Goal: Task Accomplishment & Management: Manage account settings

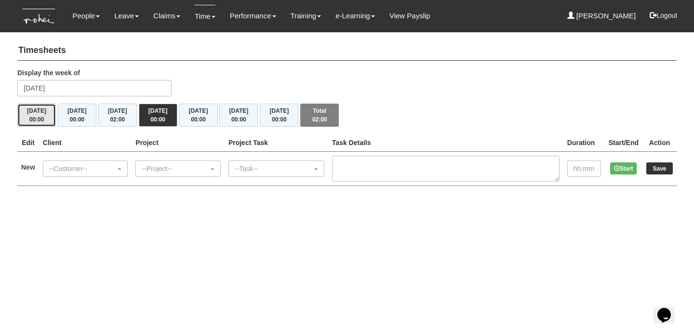
click at [37, 124] on button "Mon 18/8 00:00" at bounding box center [36, 115] width 39 height 23
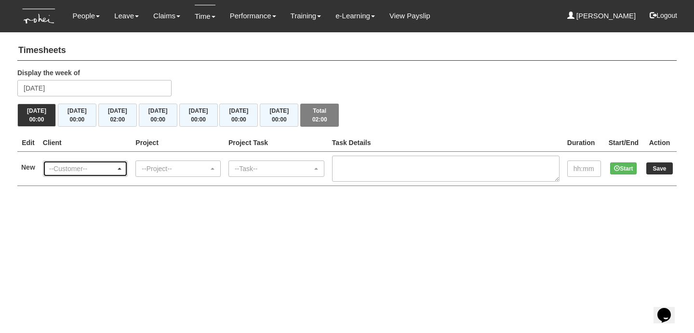
click at [66, 170] on div "--Customer--" at bounding box center [82, 169] width 67 height 10
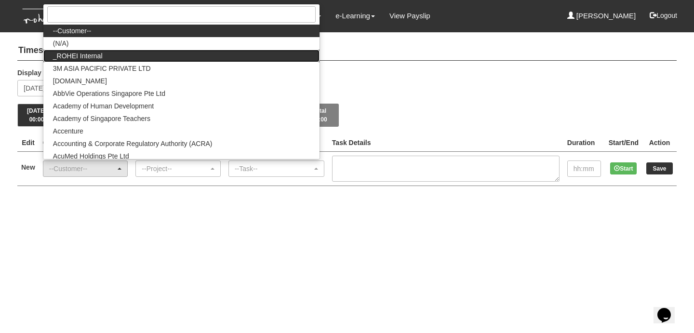
click at [108, 58] on link "_ROHEI Internal" at bounding box center [181, 56] width 276 height 13
select select "397"
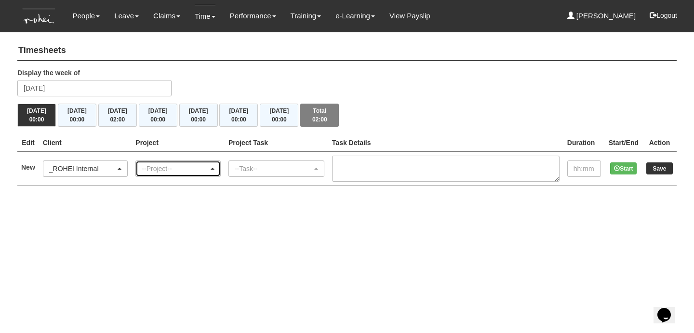
click at [194, 164] on div "--Project--" at bounding box center [175, 169] width 67 height 10
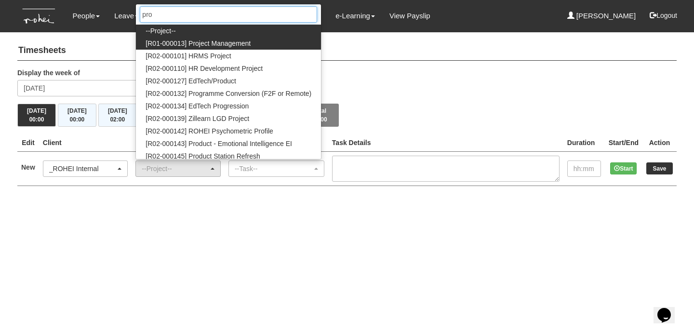
type input "pro"
click at [208, 39] on span "[R01-000013] Project Management" at bounding box center [198, 44] width 105 height 10
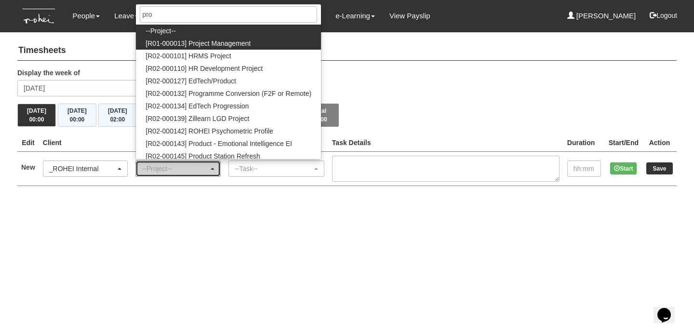
select select "1495"
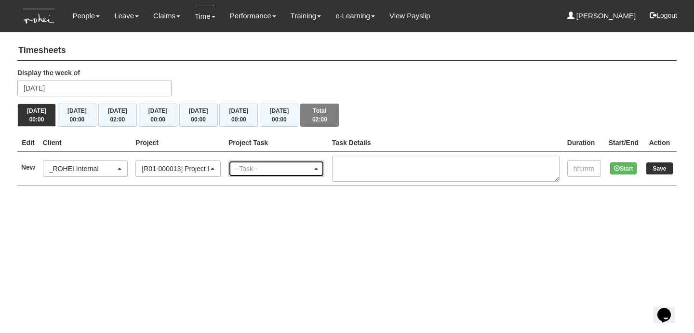
click at [257, 169] on div "--Task--" at bounding box center [274, 169] width 78 height 10
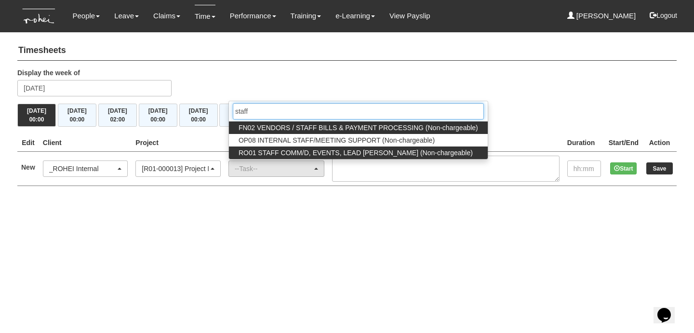
type input "staff"
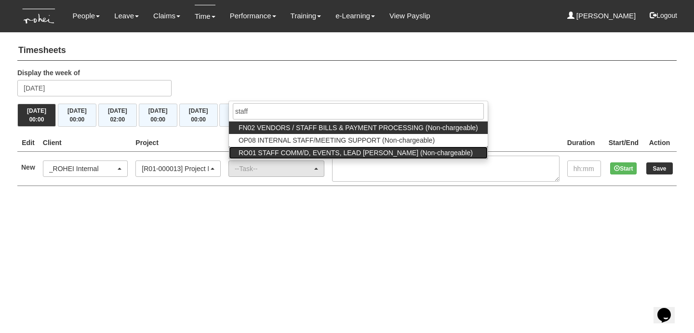
click at [274, 153] on span "RO01 STAFF COMM/D, EVENTS, LEAD [PERSON_NAME] (Non-chargeable)" at bounding box center [356, 153] width 234 height 10
select select "125"
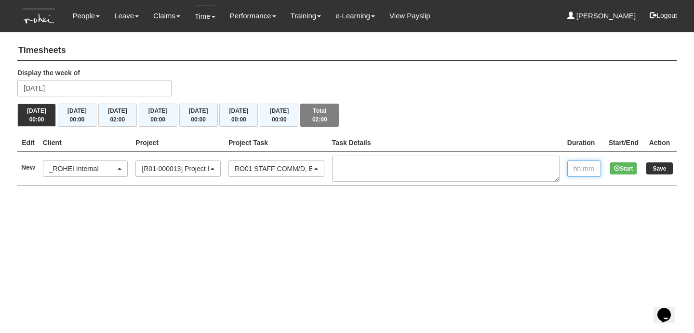
click at [575, 164] on input "text" at bounding box center [584, 168] width 34 height 16
type input "2:00"
click at [663, 165] on input "Save" at bounding box center [659, 168] width 27 height 12
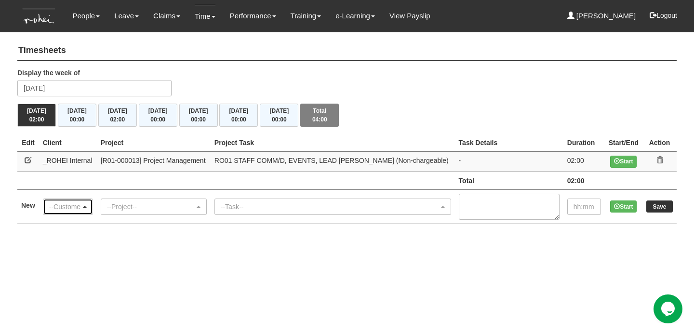
click at [77, 206] on div "--Customer--" at bounding box center [65, 207] width 32 height 10
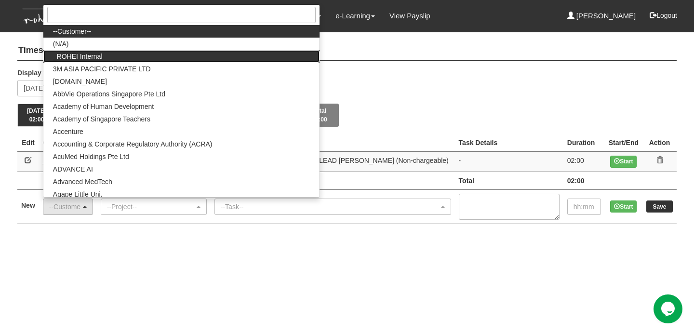
click at [121, 50] on link "_ROHEI Internal" at bounding box center [181, 56] width 276 height 13
select select "397"
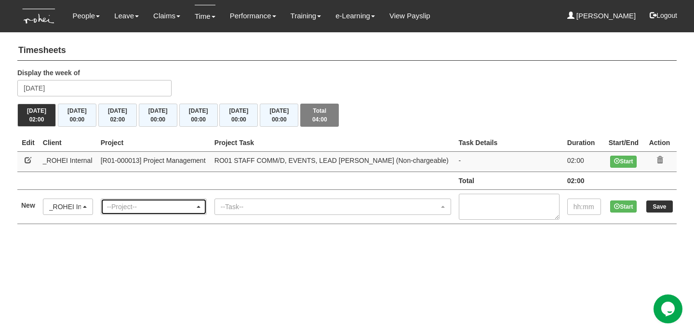
click at [166, 205] on div "--Project--" at bounding box center [151, 207] width 88 height 10
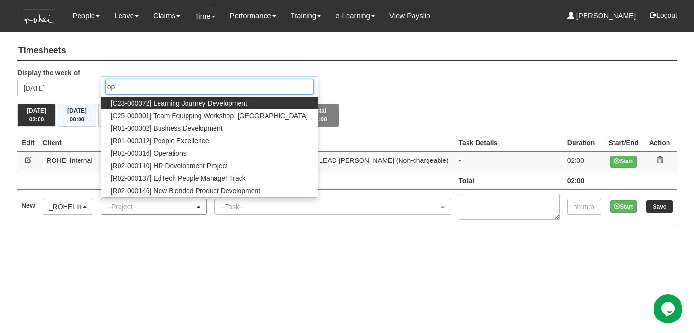
type input "o"
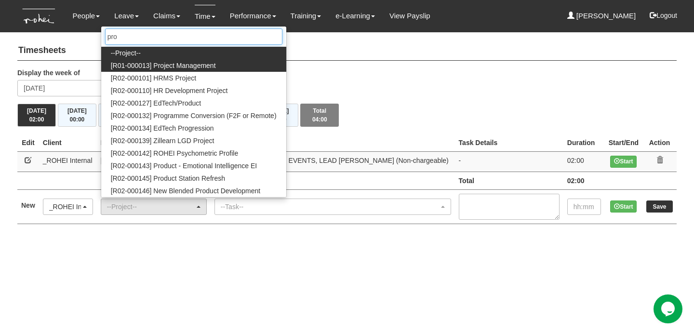
type input "pro"
click at [201, 66] on span "[R01-000013] Project Management" at bounding box center [163, 66] width 105 height 10
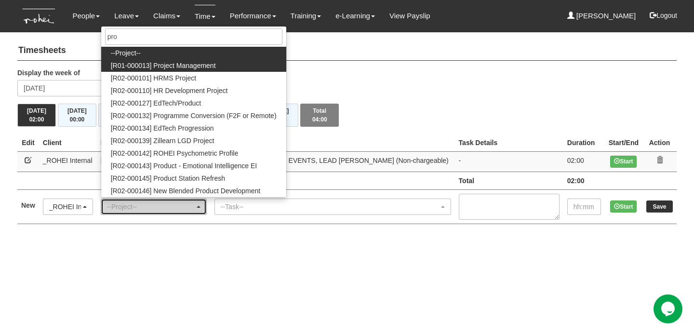
select select "1495"
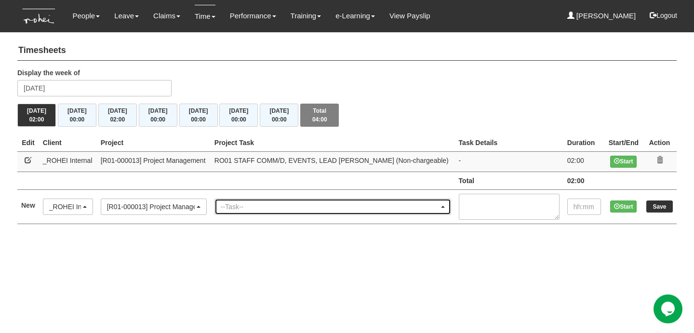
click at [247, 202] on div "--Task--" at bounding box center [330, 207] width 218 height 10
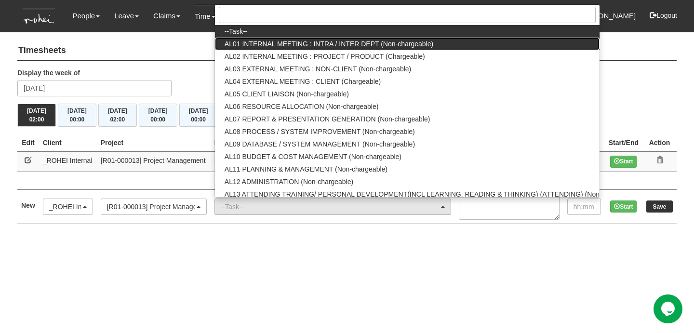
click at [297, 41] on span "AL01 INTERNAL MEETING : INTRA / INTER DEPT (Non-chargeable)" at bounding box center [329, 44] width 209 height 10
select select "40"
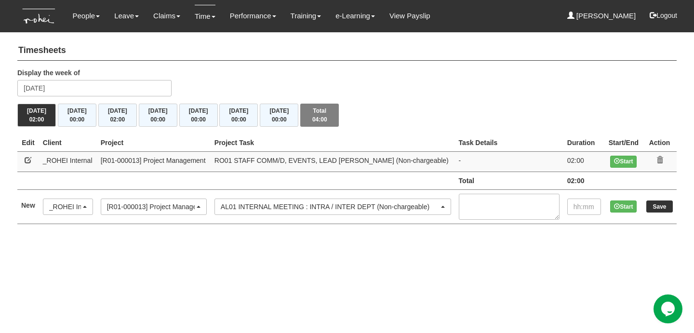
click at [608, 221] on td "Start" at bounding box center [624, 206] width 38 height 34
click at [590, 205] on input "text" at bounding box center [584, 207] width 34 height 16
type input "1:30"
click at [665, 205] on input "Save" at bounding box center [659, 206] width 27 height 12
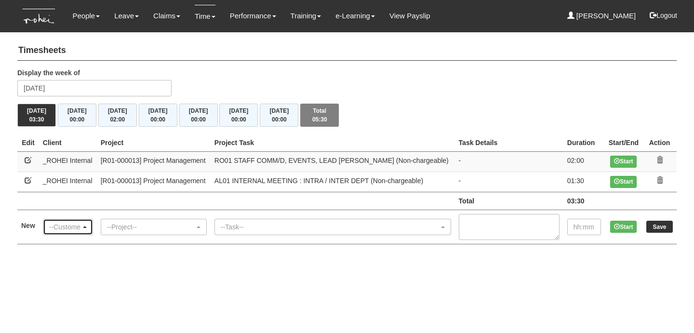
click at [69, 222] on div "--Customer--" at bounding box center [65, 227] width 32 height 10
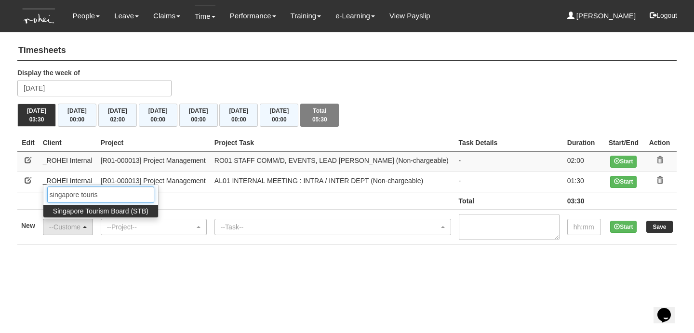
type input "singapore touris"
click at [109, 210] on span "Singapore Tourism Board (STB)" at bounding box center [100, 211] width 95 height 10
select select "854"
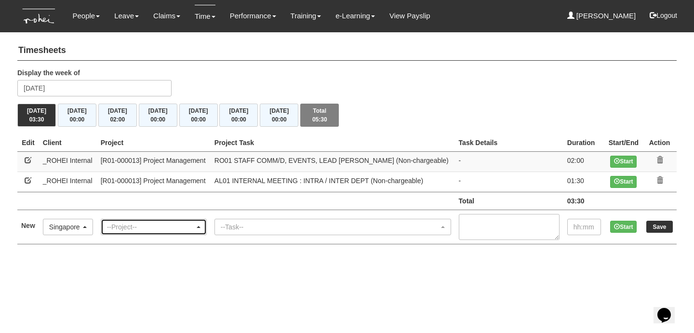
click at [122, 220] on div "--Project--" at bounding box center [153, 226] width 105 height 15
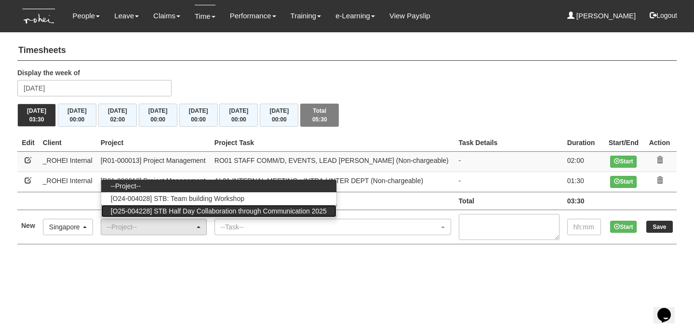
click at [155, 213] on span "[O25-004228] STB Half Day Collaboration through Communication 2025" at bounding box center [219, 211] width 216 height 10
select select "2849"
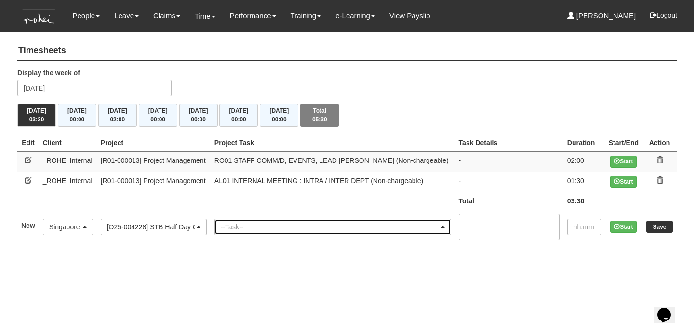
click at [303, 225] on div "--Task--" at bounding box center [330, 227] width 218 height 10
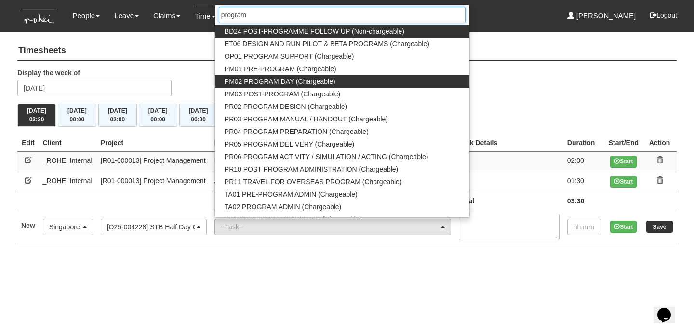
type input "program"
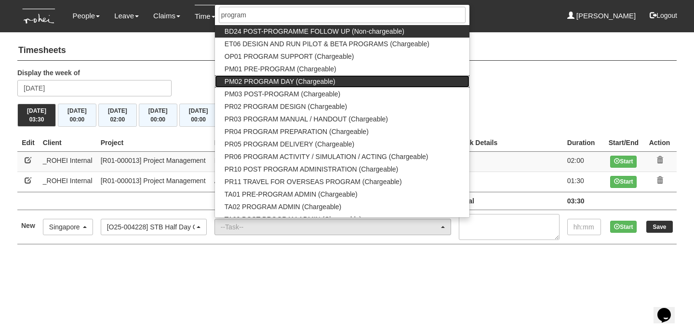
click at [307, 83] on span "PM02 PROGRAM DAY (Chargeable)" at bounding box center [280, 82] width 111 height 10
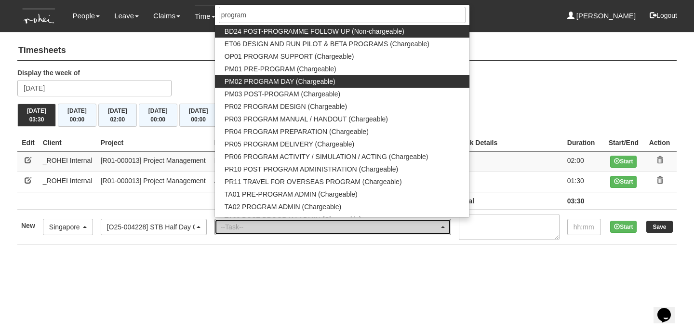
select select "163"
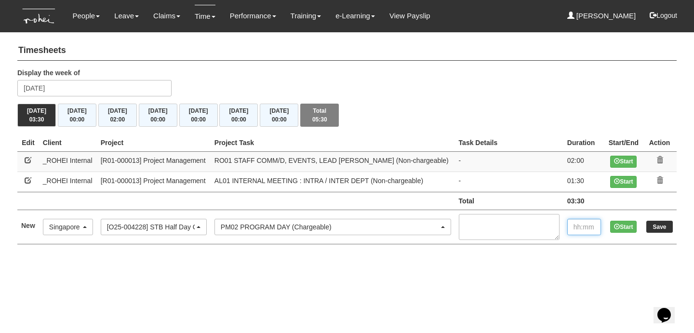
click at [581, 228] on input "text" at bounding box center [584, 227] width 34 height 16
type input "2:00"
click at [664, 225] on input "Save" at bounding box center [659, 227] width 27 height 12
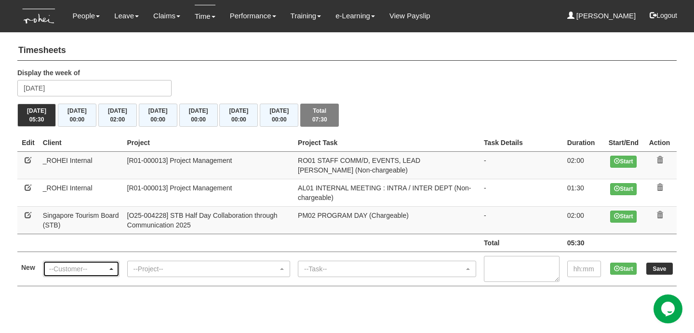
click at [105, 265] on div "--Customer--" at bounding box center [78, 269] width 58 height 10
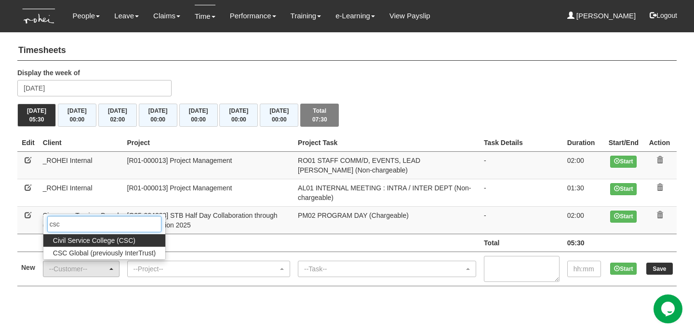
type input "csc"
click at [94, 242] on span "Civil Service College (CSC)" at bounding box center [94, 241] width 82 height 10
select select "122"
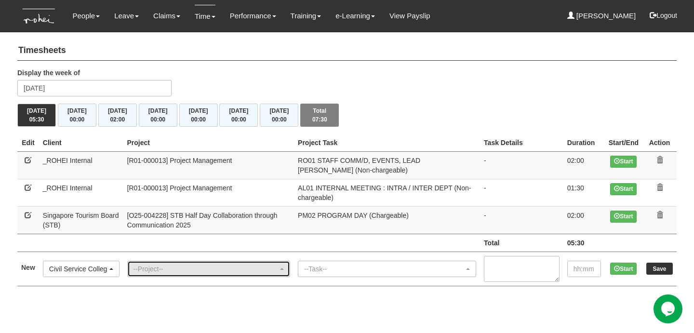
click at [161, 265] on div "--Project--" at bounding box center [205, 269] width 145 height 10
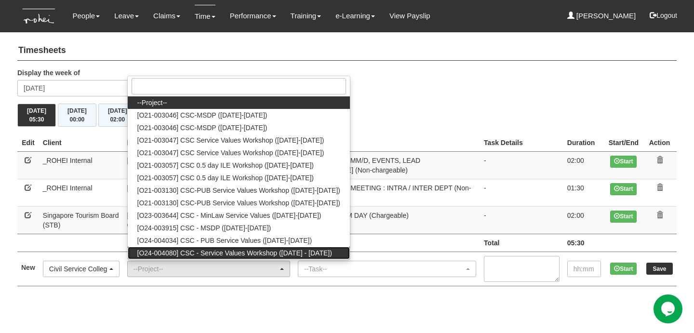
click at [177, 249] on span "[O24-004080] CSC - Service Values Workshop ([DATE] - [DATE])" at bounding box center [234, 253] width 195 height 10
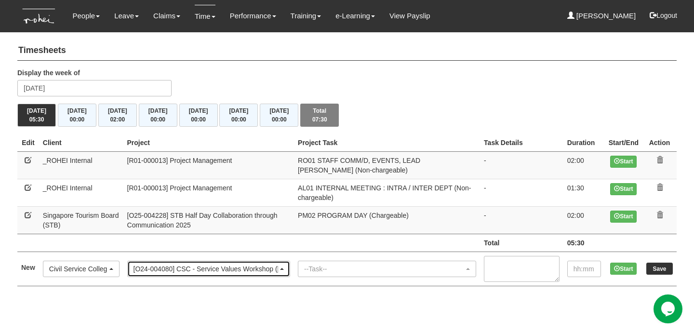
click at [251, 275] on div "[O24-004080] CSC - Service Values Workshop ([DATE] - [DATE])" at bounding box center [209, 268] width 162 height 15
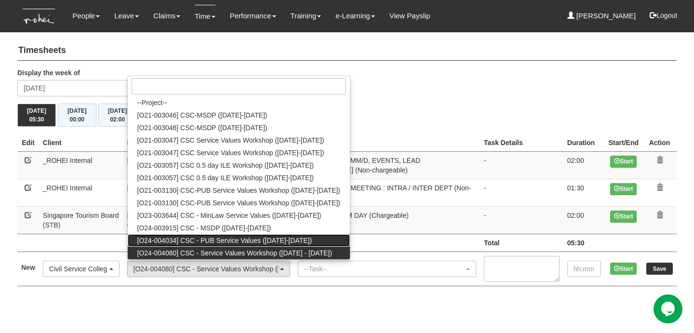
click at [243, 240] on span "[O24-004034] CSC - PUB Service Values ([DATE]-[DATE])" at bounding box center [224, 241] width 175 height 10
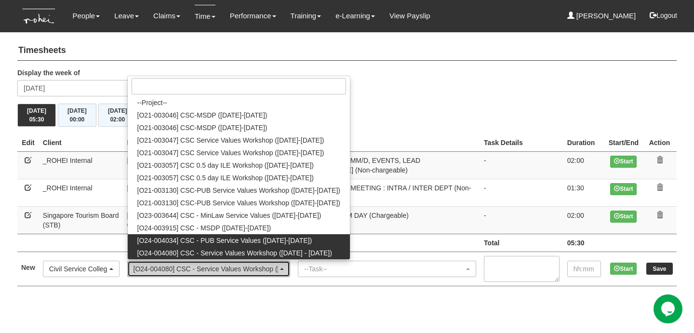
select select "2661"
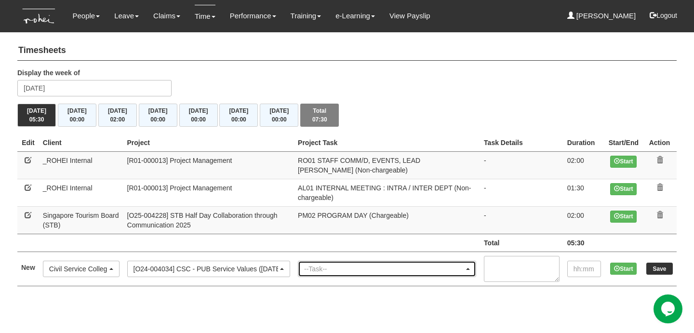
click at [321, 268] on div "--Task--" at bounding box center [384, 269] width 160 height 10
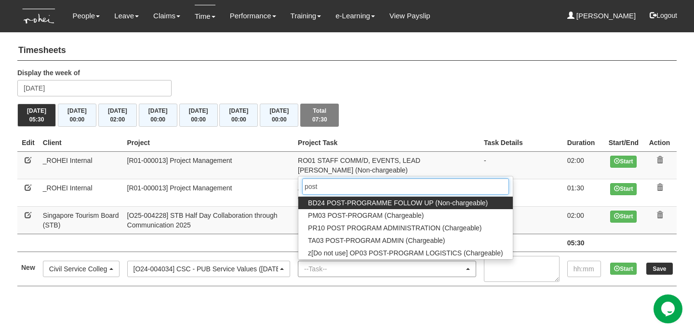
type input "post-"
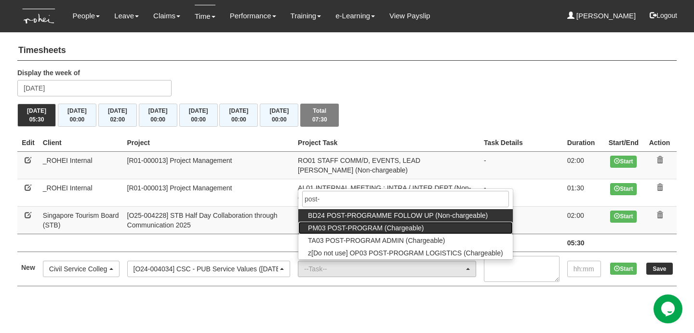
click at [361, 227] on span "PM03 POST-PROGRAM (Chargeable)" at bounding box center [366, 228] width 116 height 10
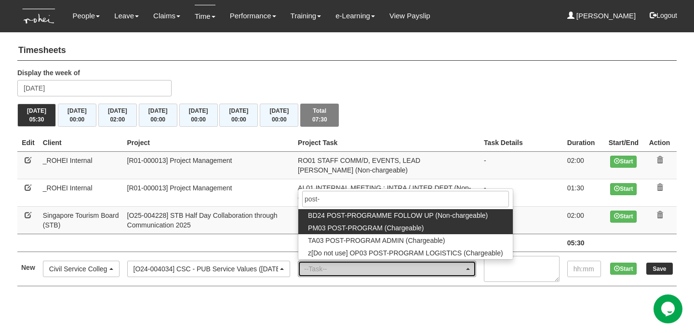
select select "164"
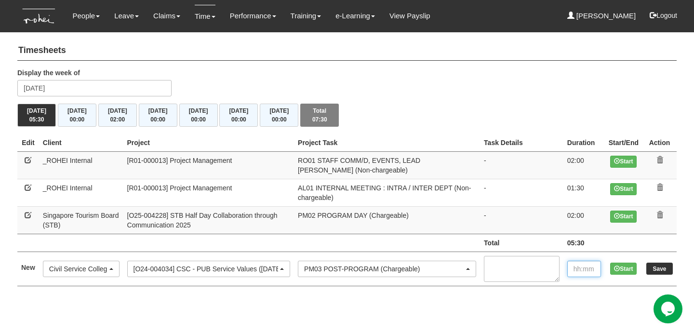
click at [582, 265] on input "text" at bounding box center [584, 269] width 34 height 16
type input "00:20"
click at [653, 270] on input "Save" at bounding box center [659, 269] width 27 height 12
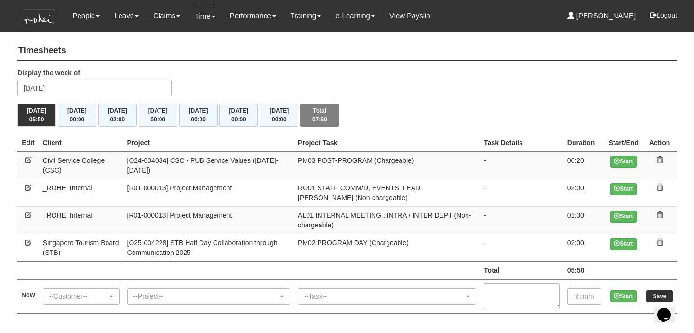
click at [99, 279] on td "--Customer-- (N/A) _ROHEI Internal 3M ASIA PACIFIC PRIVATE LTD [DOMAIN_NAME] Ab…" at bounding box center [81, 296] width 84 height 34
click at [101, 292] on div "--Customer--" at bounding box center [78, 297] width 58 height 10
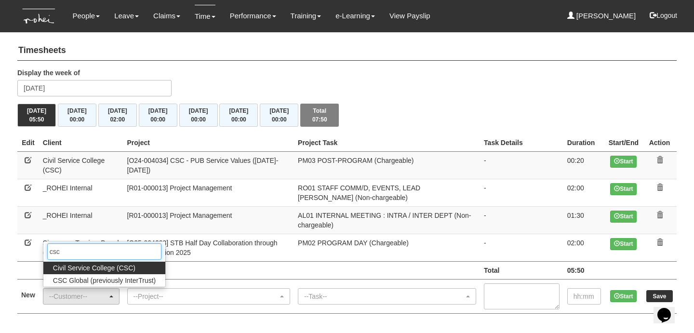
type input "csc"
click at [110, 263] on span "Civil Service College (CSC)" at bounding box center [94, 268] width 82 height 10
select select "122"
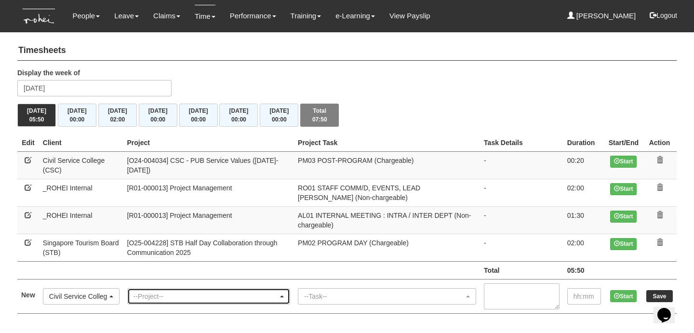
click at [172, 292] on div "--Project--" at bounding box center [205, 297] width 145 height 10
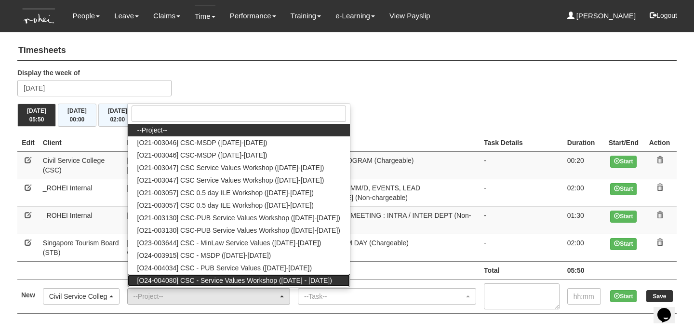
click at [175, 276] on span "[O24-004080] CSC - Service Values Workshop ([DATE] - [DATE])" at bounding box center [234, 281] width 195 height 10
select select "2698"
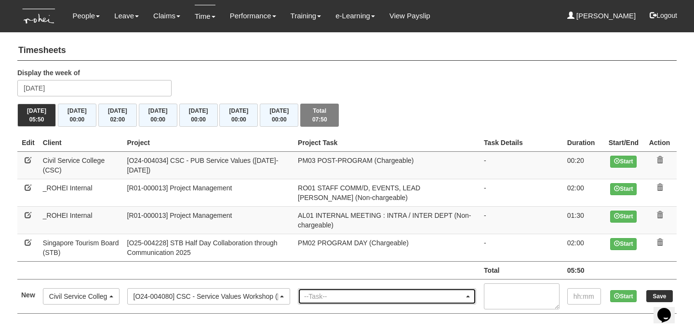
click at [346, 292] on div "--Task--" at bounding box center [384, 297] width 160 height 10
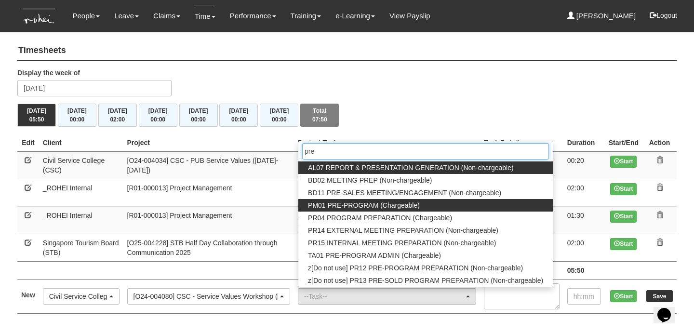
type input "pre"
click at [337, 200] on span "PM01 PRE-PROGRAM (Chargeable)" at bounding box center [364, 205] width 112 height 10
select select "162"
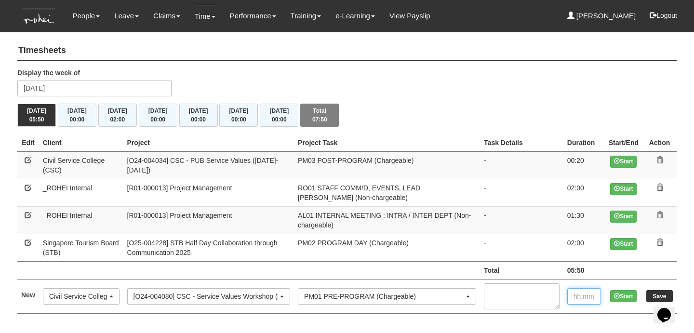
drag, startPoint x: 580, startPoint y: 291, endPoint x: 574, endPoint y: 284, distance: 8.9
click at [580, 291] on input "text" at bounding box center [584, 296] width 34 height 16
type input "00:15"
click at [651, 290] on input "Save" at bounding box center [659, 296] width 27 height 12
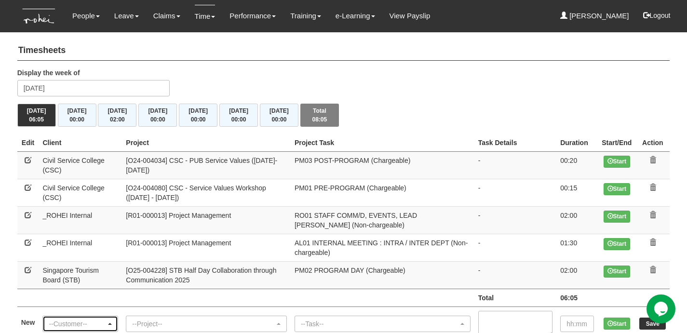
click at [84, 319] on div "--Customer--" at bounding box center [77, 324] width 57 height 10
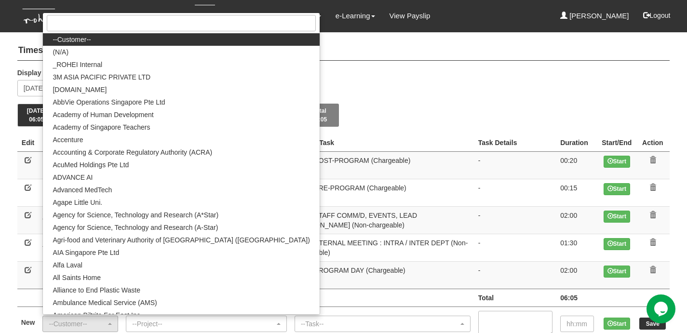
click at [433, 86] on div "Display the week of [DATE]" at bounding box center [343, 86] width 667 height 36
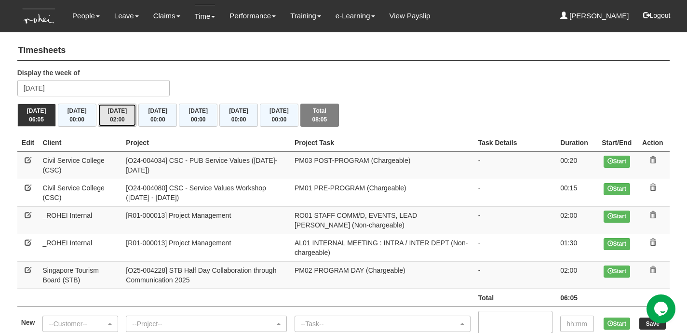
click at [128, 123] on button "[DATE] 02:00" at bounding box center [117, 115] width 39 height 23
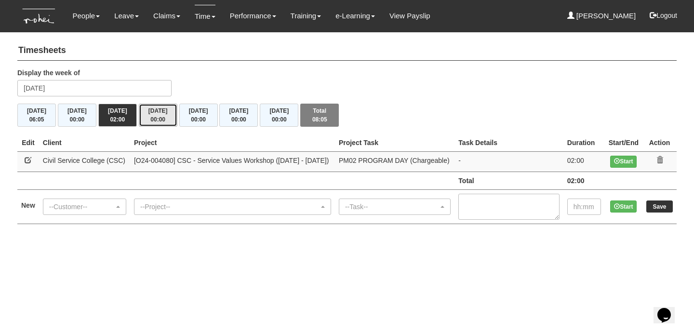
click at [165, 120] on span "00:00" at bounding box center [157, 119] width 15 height 7
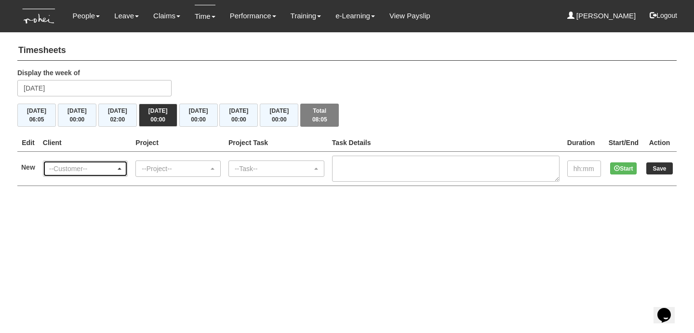
click at [113, 161] on div "--Customer--" at bounding box center [85, 168] width 84 height 15
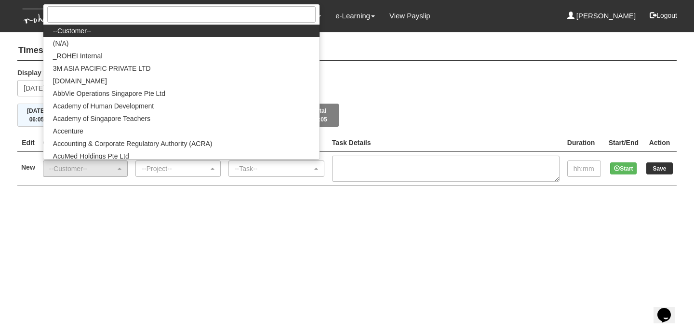
drag, startPoint x: 311, startPoint y: 76, endPoint x: 120, endPoint y: 86, distance: 191.6
click at [311, 76] on div "Display the week of [DATE]" at bounding box center [347, 86] width 674 height 36
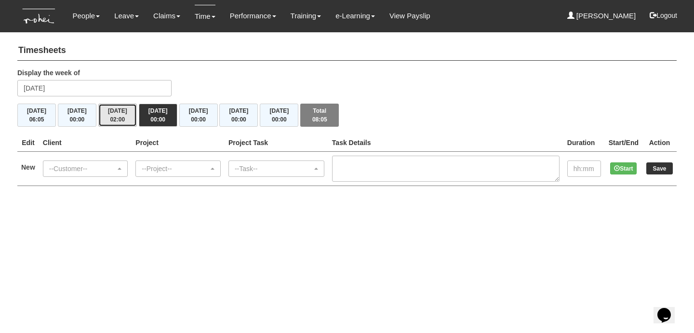
click at [130, 117] on button "[DATE] 02:00" at bounding box center [117, 115] width 39 height 23
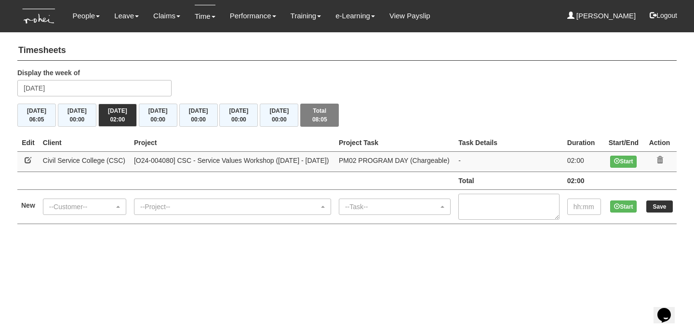
click at [31, 160] on link at bounding box center [28, 160] width 7 height 7
select select "122"
select select "163"
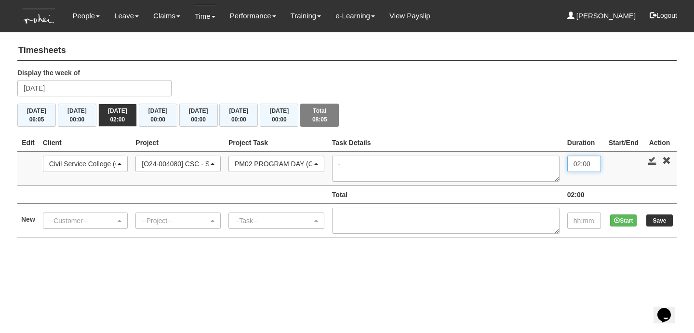
click at [584, 161] on input "02:00" at bounding box center [584, 164] width 34 height 16
type input "02:30"
click at [653, 160] on link at bounding box center [652, 160] width 9 height 9
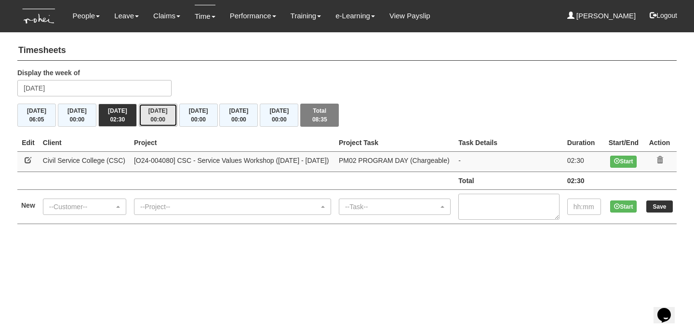
click at [153, 115] on button "Thu 21/8 00:00" at bounding box center [158, 115] width 39 height 23
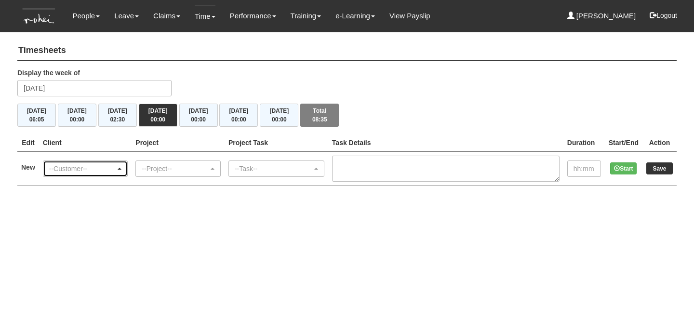
click at [83, 170] on div "--Customer--" at bounding box center [82, 169] width 67 height 10
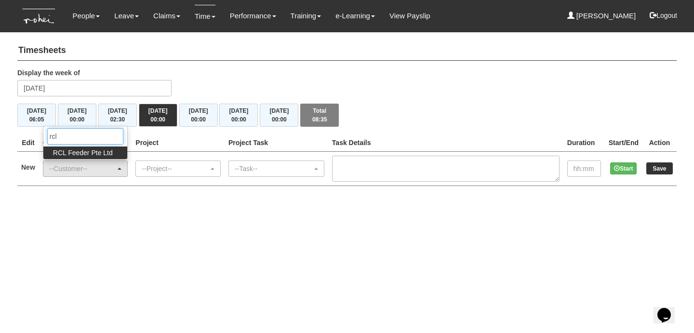
type input "rcl"
click at [55, 152] on span "RCL Feeder Pte Ltd" at bounding box center [83, 153] width 60 height 10
select select "516"
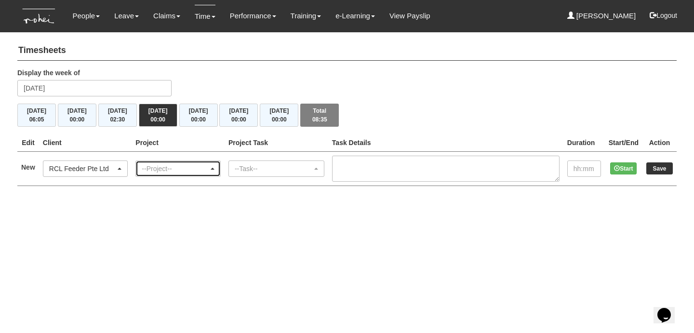
click at [199, 168] on div "--Project--" at bounding box center [175, 169] width 67 height 10
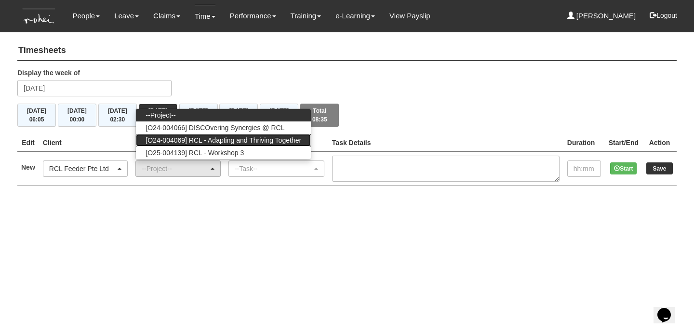
click at [203, 142] on span "[O24-004069] RCL - Adapting and Thriving Together" at bounding box center [224, 140] width 156 height 10
select select "2709"
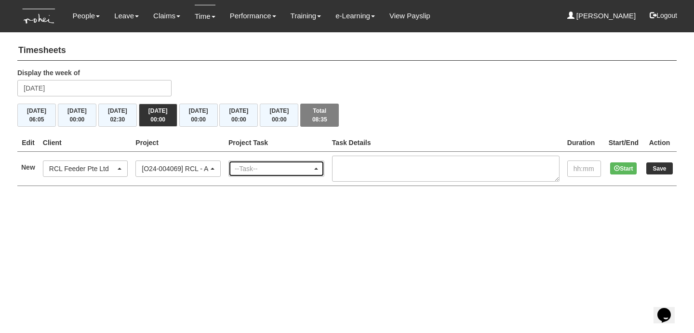
click at [264, 174] on div "--Task--" at bounding box center [276, 168] width 95 height 15
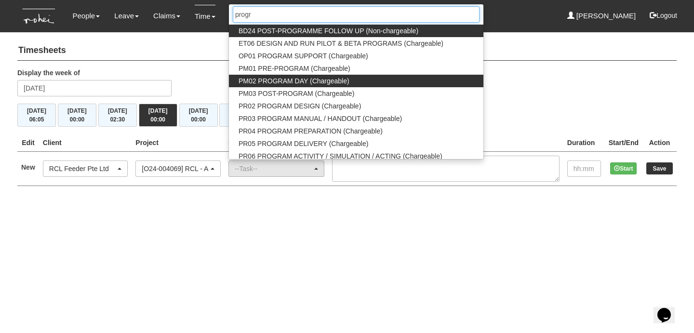
type input "progr"
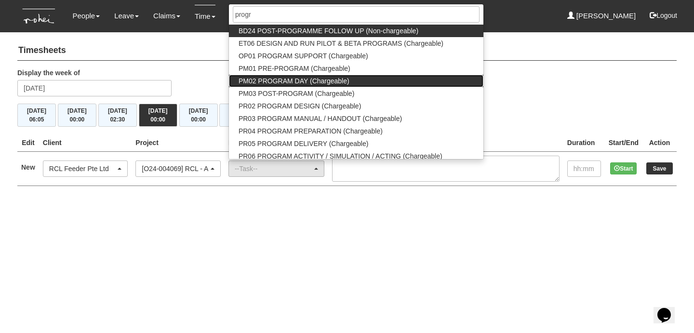
click at [296, 82] on span "PM02 PROGRAM DAY (Chargeable)" at bounding box center [294, 81] width 111 height 10
select select "163"
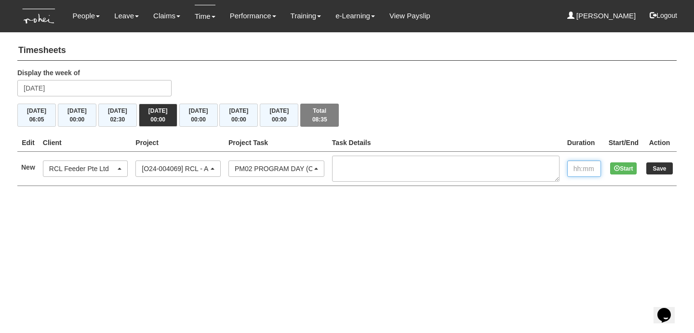
click at [577, 171] on input "text" at bounding box center [584, 168] width 34 height 16
type input "1:15"
click at [663, 164] on input "Save" at bounding box center [659, 168] width 27 height 12
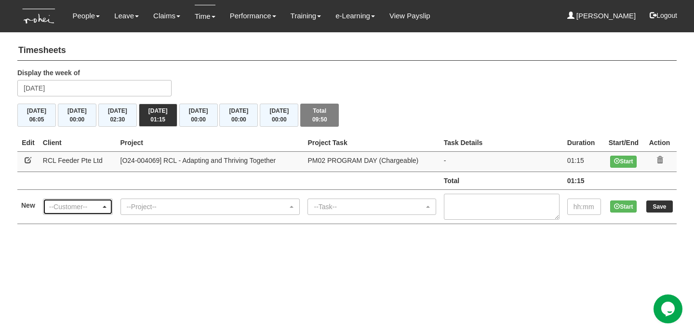
click at [60, 207] on div "--Customer--" at bounding box center [75, 207] width 52 height 10
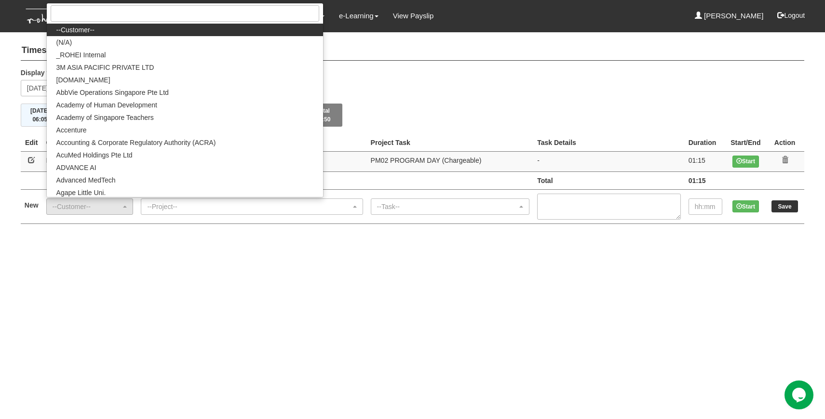
click at [309, 64] on div "Timesheets Display the week of [DATE] [DATE] 06:05 [DATE] 00:00 [DATE] 02:30 [D…" at bounding box center [412, 135] width 783 height 198
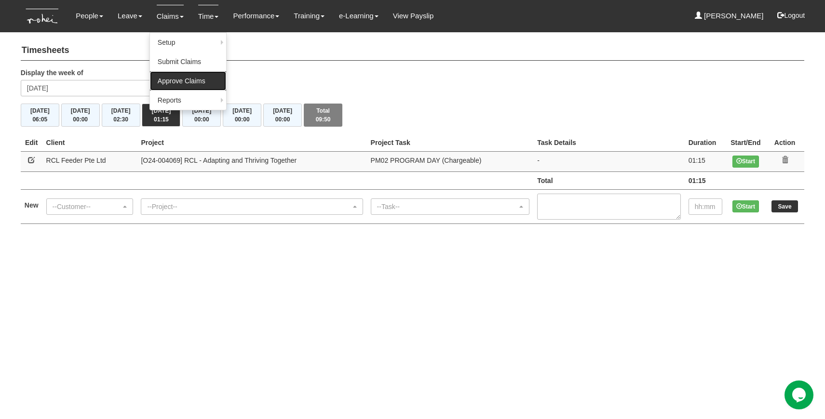
click at [182, 82] on link "Approve Claims" at bounding box center [188, 80] width 76 height 19
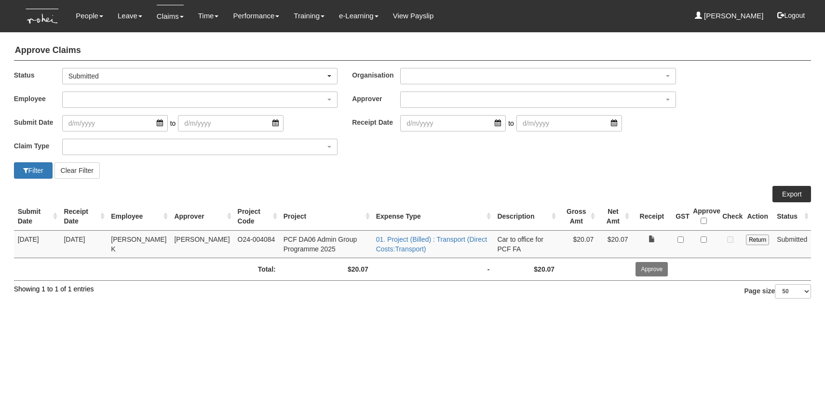
select select "50"
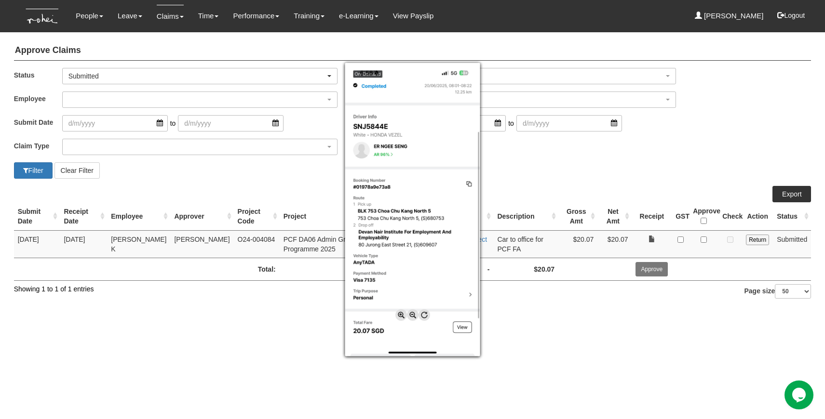
click at [645, 173] on div at bounding box center [412, 209] width 825 height 419
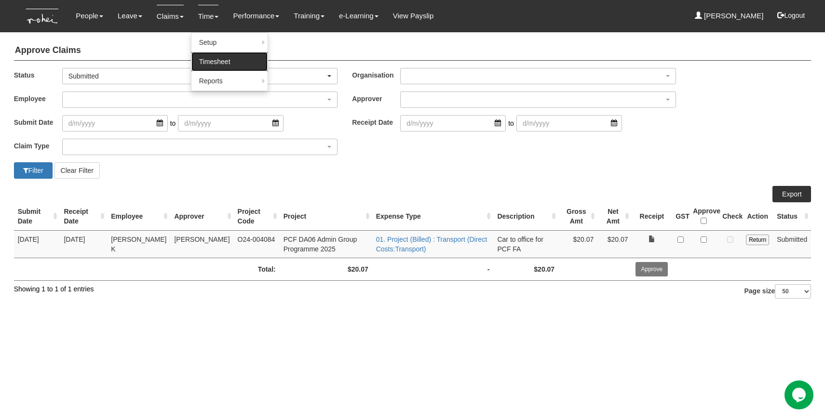
click at [224, 66] on link "Timesheet" at bounding box center [229, 61] width 76 height 19
